Goal: Task Accomplishment & Management: Use online tool/utility

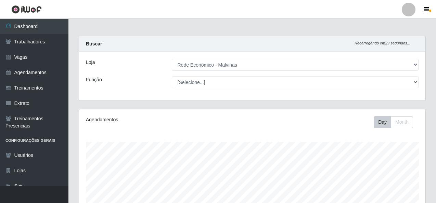
select select "194"
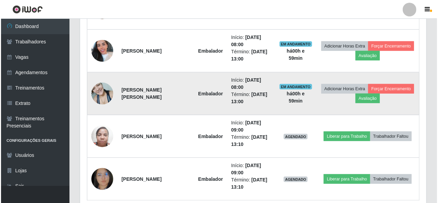
scroll to position [368, 0]
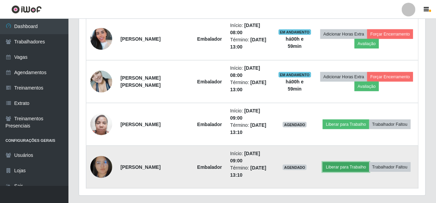
click at [346, 162] on button "Liberar para Trabalho" at bounding box center [345, 167] width 46 height 10
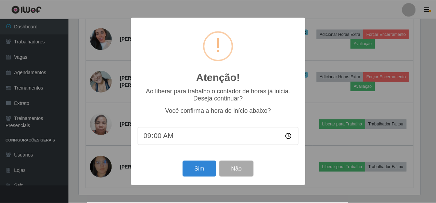
scroll to position [142, 343]
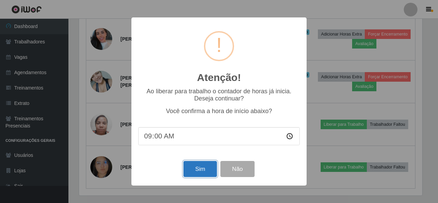
click at [186, 172] on button "Sim" at bounding box center [199, 169] width 33 height 16
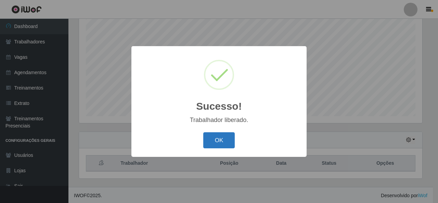
click at [230, 138] on button "OK" at bounding box center [219, 140] width 32 height 16
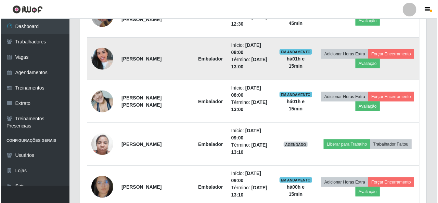
scroll to position [368, 0]
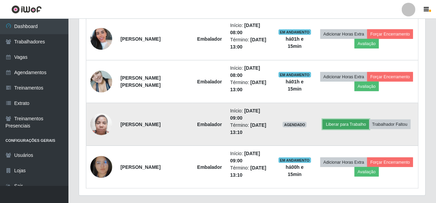
click at [347, 123] on button "Liberar para Trabalho" at bounding box center [345, 125] width 46 height 10
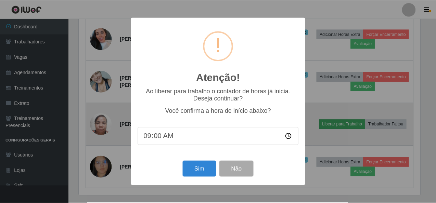
scroll to position [142, 343]
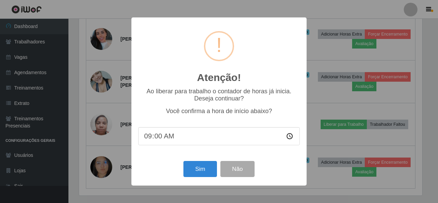
click at [158, 136] on input "09:00" at bounding box center [218, 136] width 161 height 18
click at [323, 61] on div "Atenção! × Ao liberar para trabalho o contador de horas já inicia. Deseja conti…" at bounding box center [219, 101] width 438 height 203
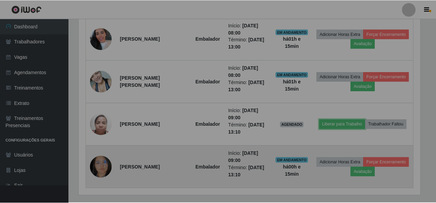
scroll to position [142, 346]
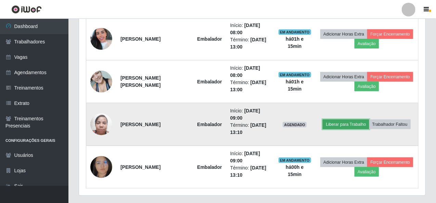
click at [332, 127] on button "Liberar para Trabalho" at bounding box center [345, 125] width 46 height 10
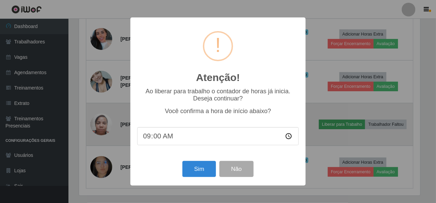
scroll to position [142, 343]
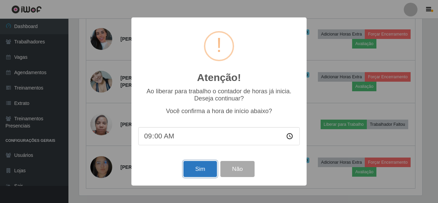
click at [197, 173] on button "Sim" at bounding box center [199, 169] width 33 height 16
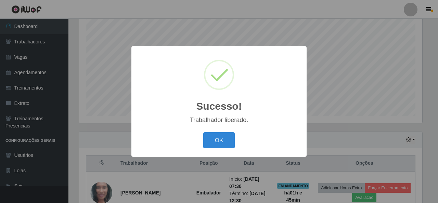
click at [203, 132] on button "OK" at bounding box center [219, 140] width 32 height 16
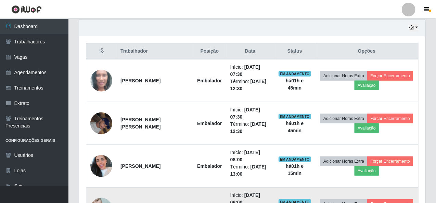
scroll to position [197, 0]
